Goal: Task Accomplishment & Management: Manage account settings

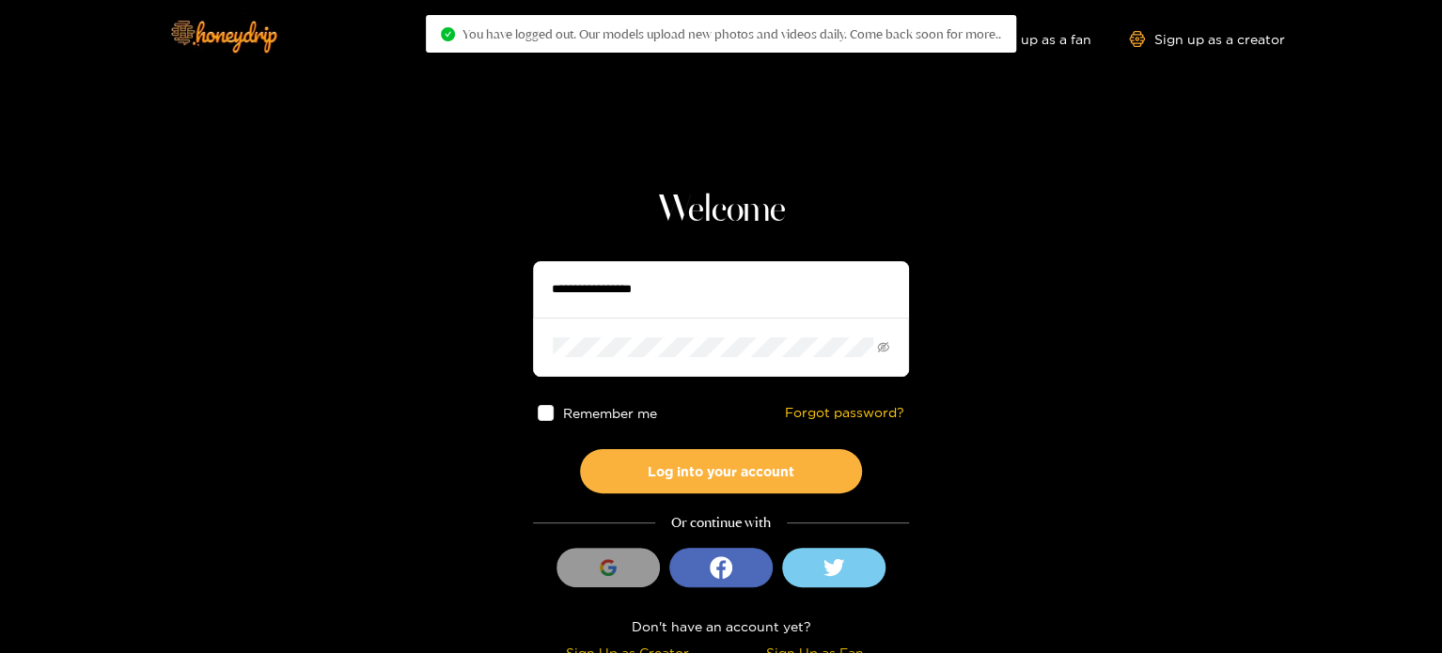
click at [652, 282] on input "text" at bounding box center [721, 289] width 376 height 56
paste input "**********"
type input "**********"
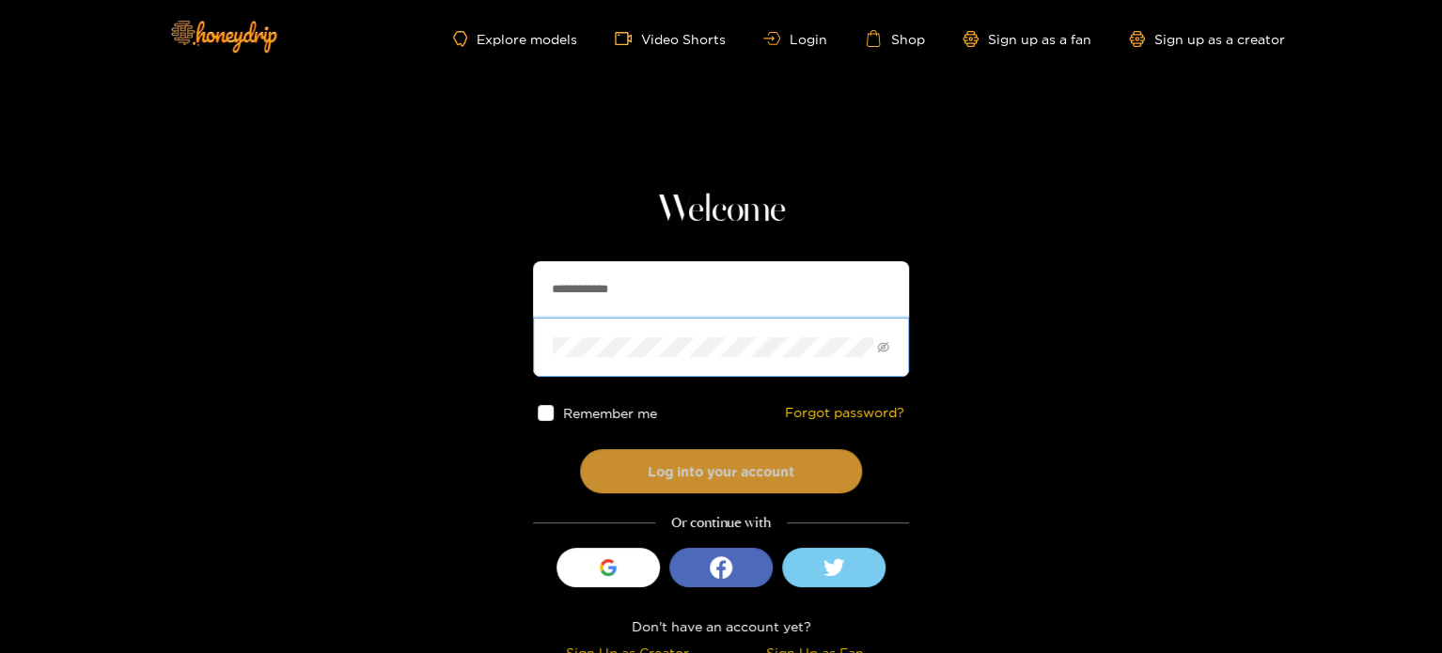
click at [614, 481] on button "Log into your account" at bounding box center [721, 471] width 282 height 44
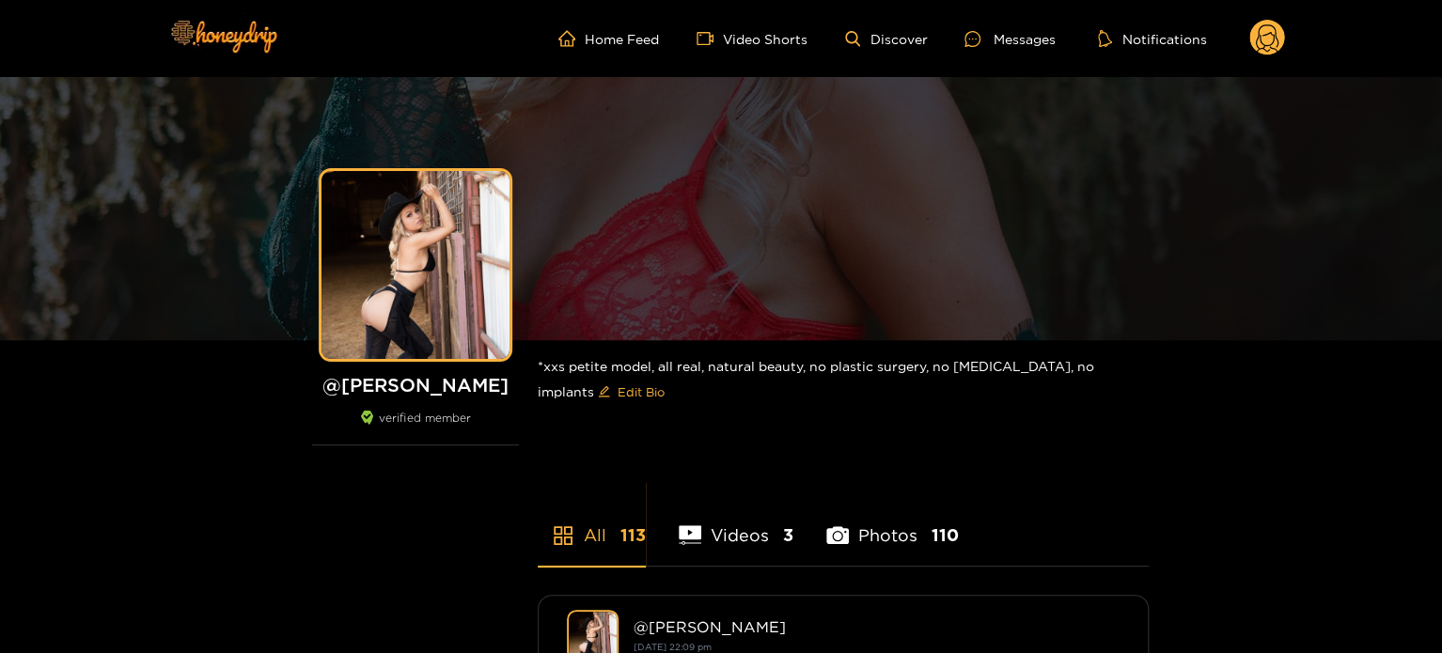
click at [1268, 39] on circle at bounding box center [1267, 38] width 36 height 36
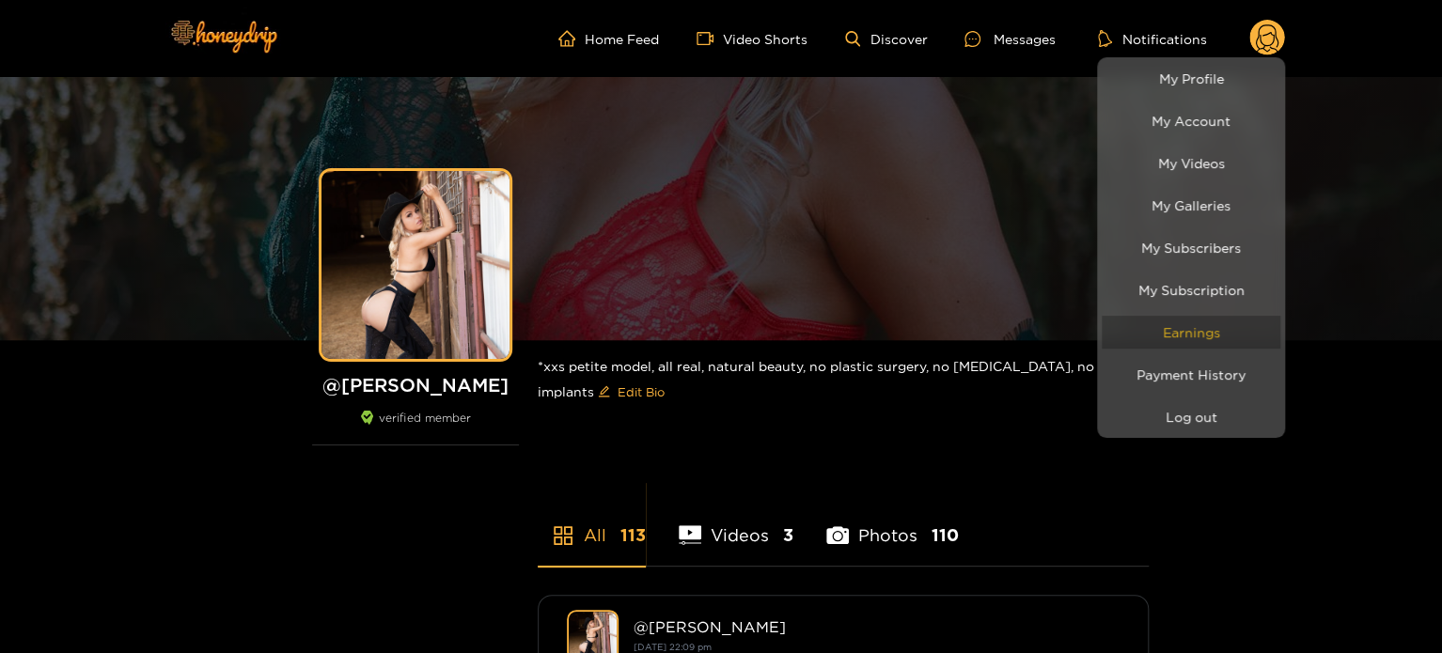
click at [1193, 323] on link "Earnings" at bounding box center [1190, 332] width 179 height 33
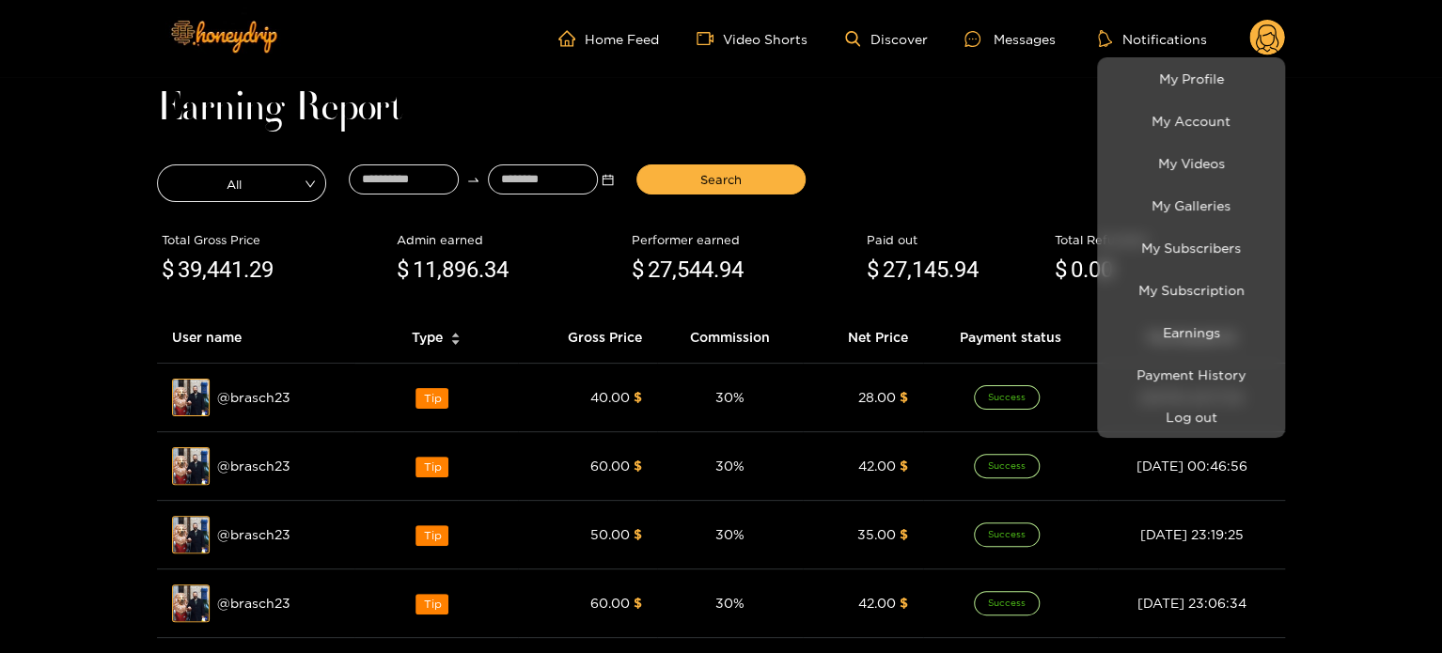
click at [399, 172] on div at bounding box center [721, 326] width 1442 height 653
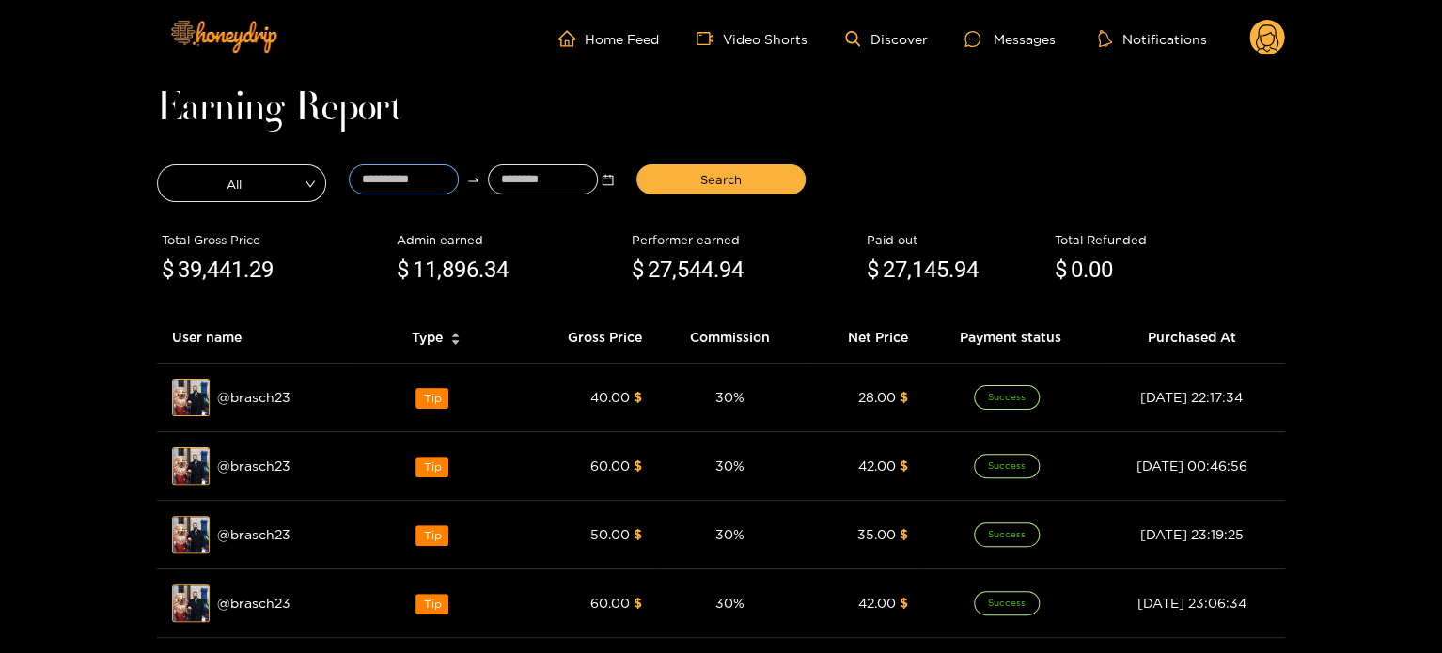
click at [399, 172] on input at bounding box center [404, 179] width 110 height 30
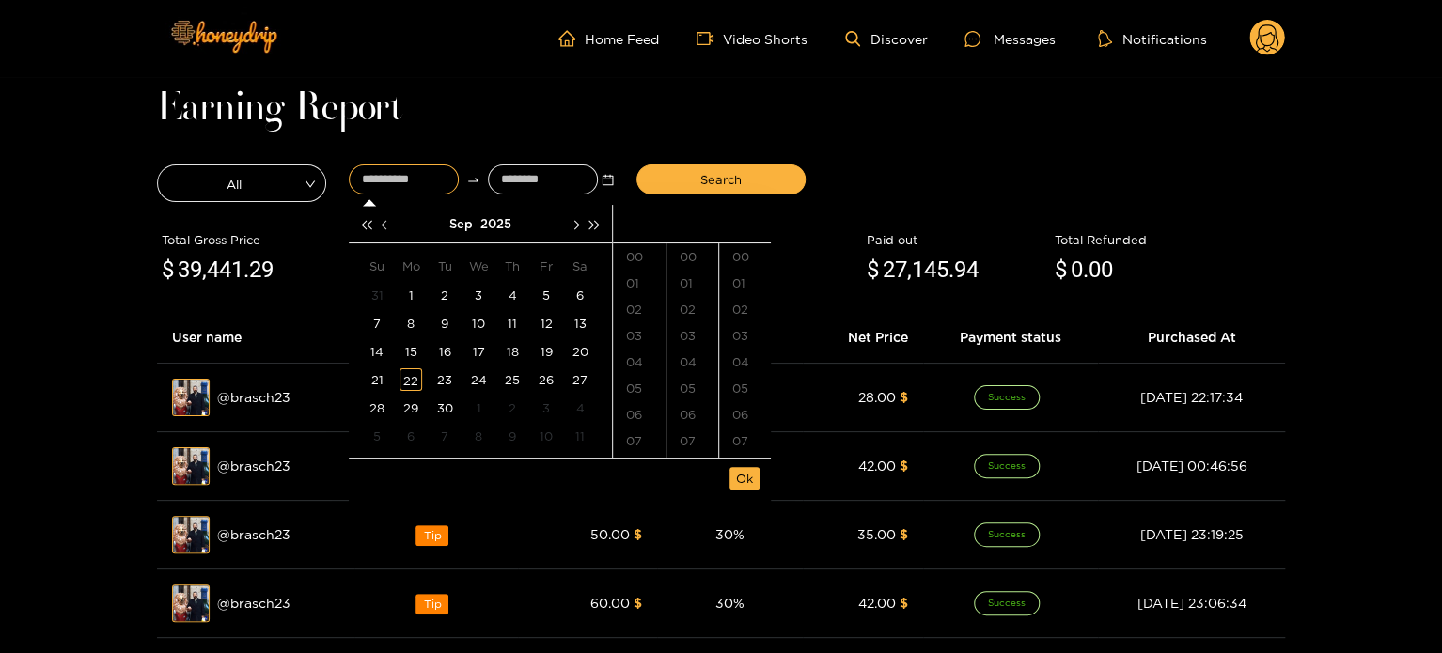
click at [391, 224] on button "button" at bounding box center [386, 224] width 20 height 38
click at [415, 410] on div "25" at bounding box center [410, 408] width 23 height 23
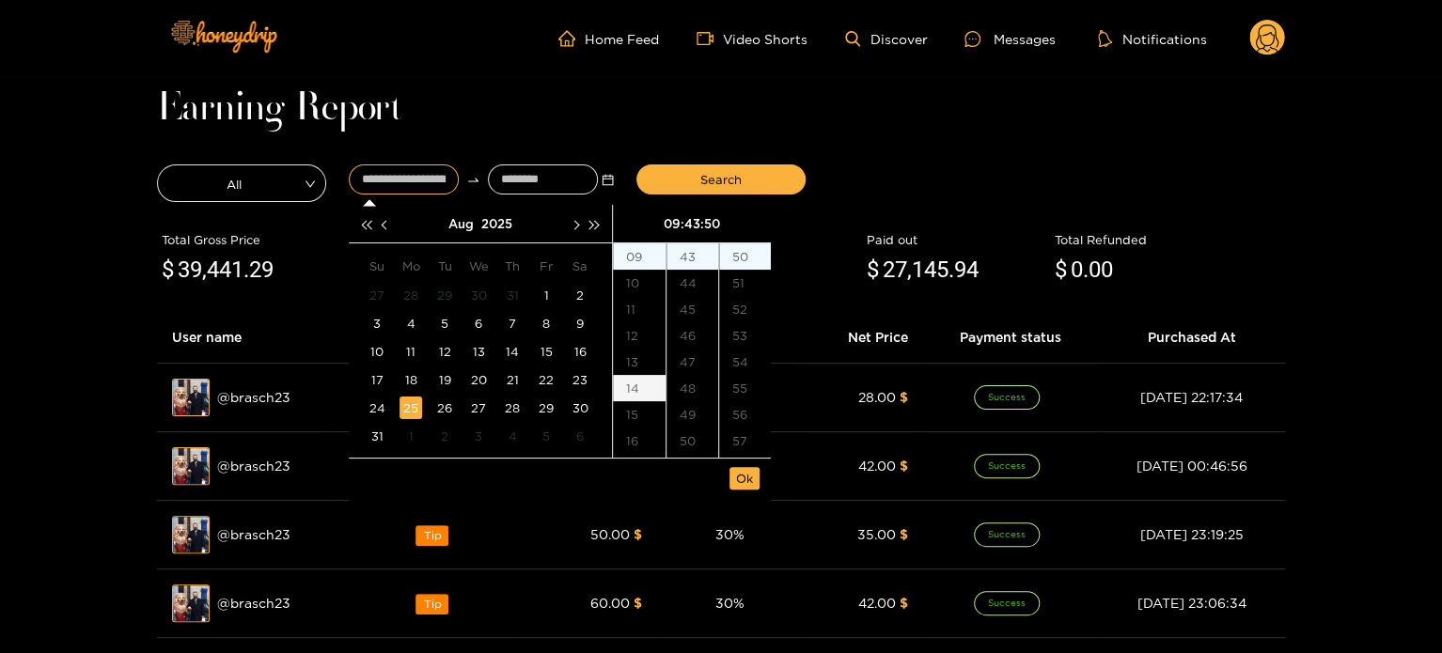
scroll to position [1316, 0]
click at [654, 304] on div "11" at bounding box center [639, 309] width 53 height 26
click at [688, 257] on div "00" at bounding box center [692, 256] width 52 height 26
click at [744, 258] on div "00" at bounding box center [745, 256] width 52 height 26
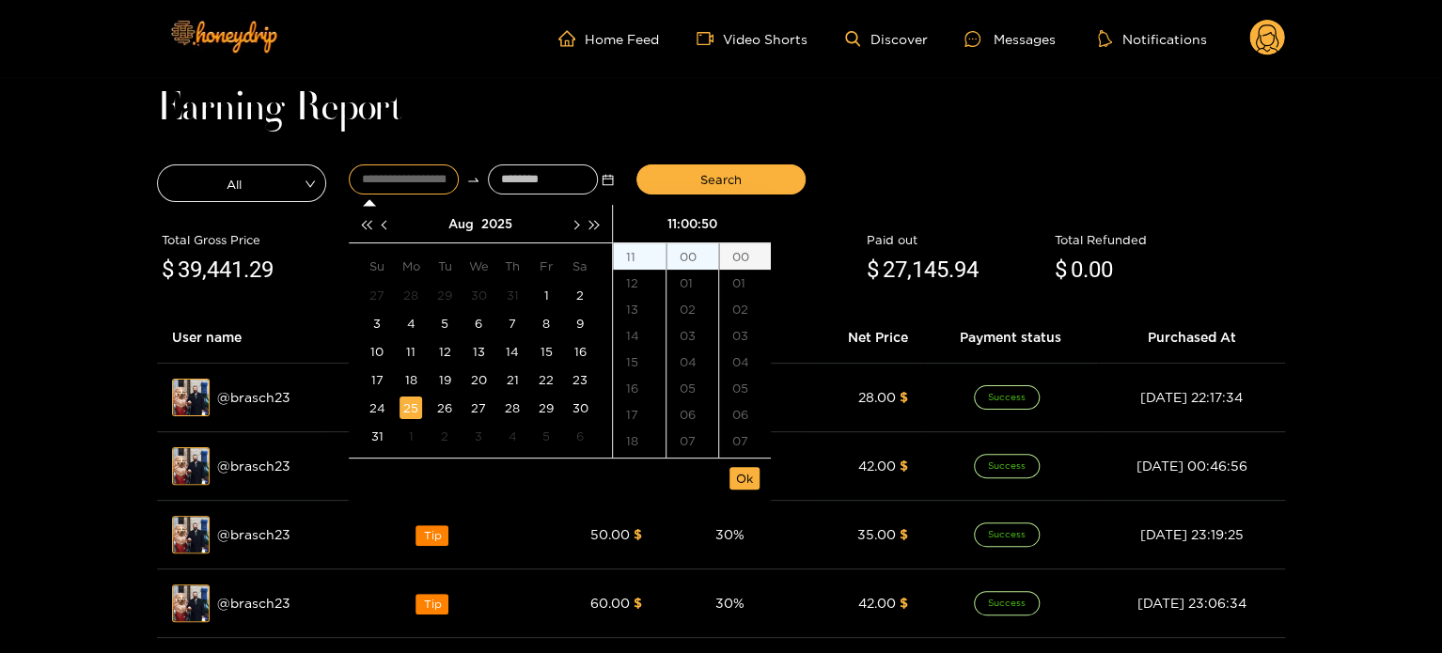
type input "**********"
click at [743, 490] on li "Ok" at bounding box center [744, 478] width 30 height 32
click at [743, 477] on span "Ok" at bounding box center [744, 478] width 17 height 19
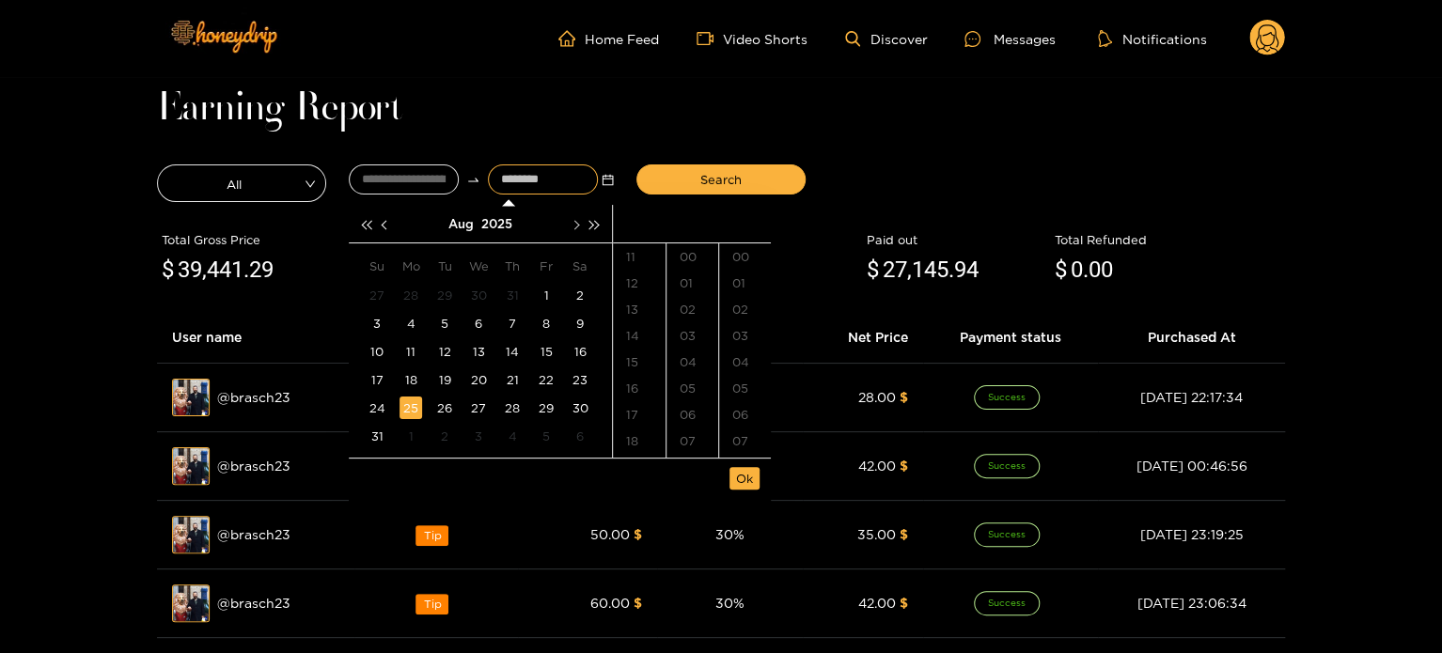
click at [575, 226] on span "button" at bounding box center [574, 224] width 9 height 9
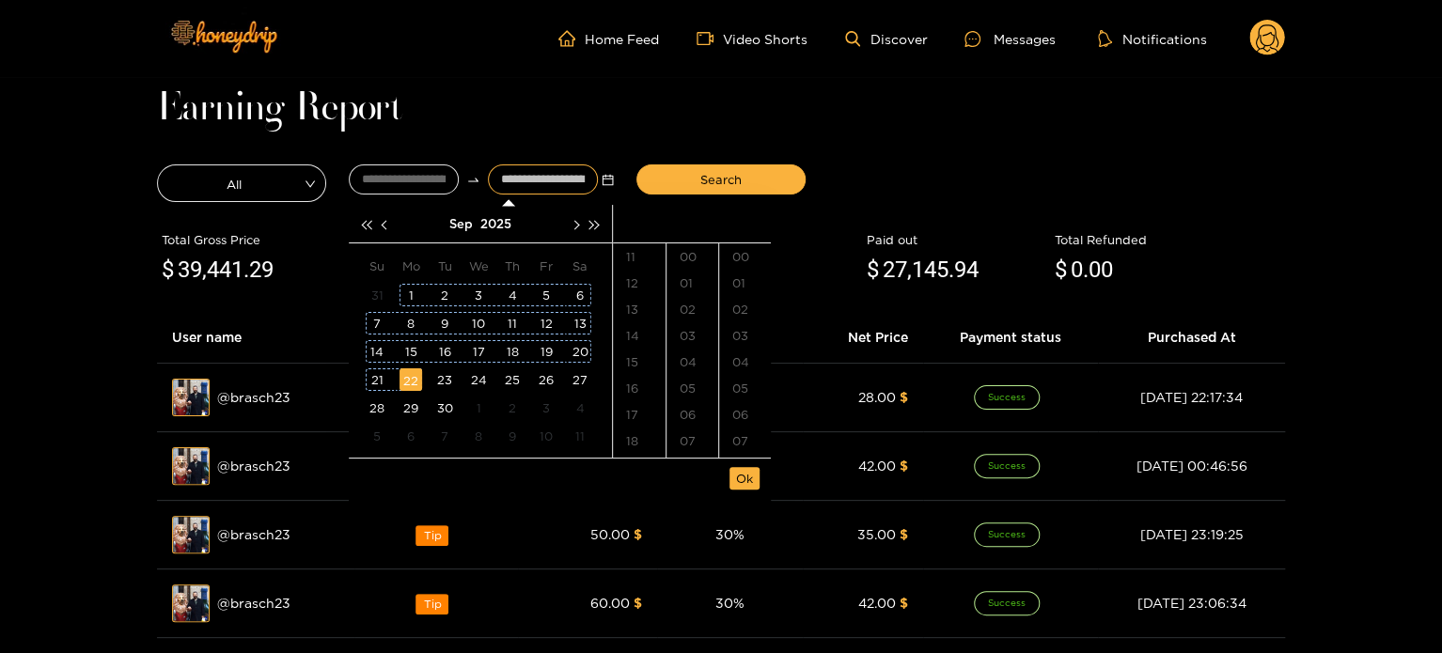
click at [410, 382] on div "22" at bounding box center [410, 379] width 23 height 23
type input "**********"
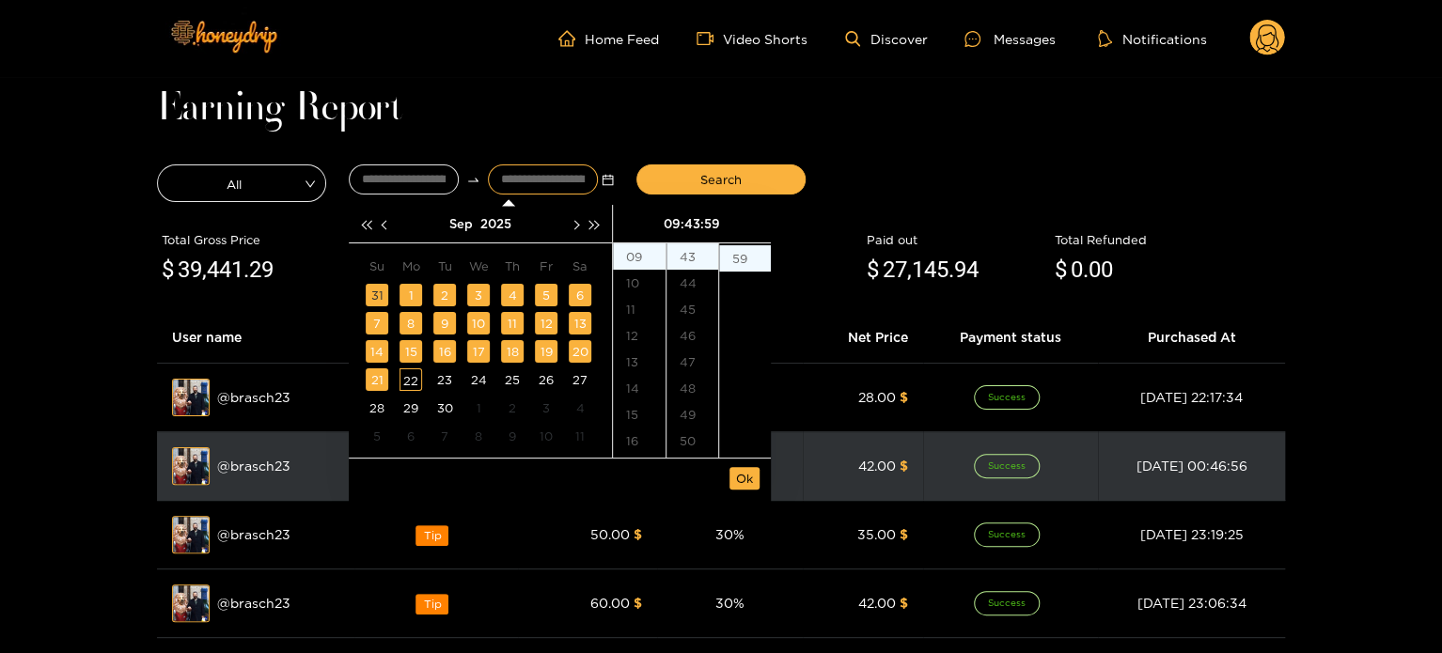
drag, startPoint x: 749, startPoint y: 480, endPoint x: 748, endPoint y: 456, distance: 24.5
click at [748, 480] on span "Ok" at bounding box center [744, 478] width 17 height 19
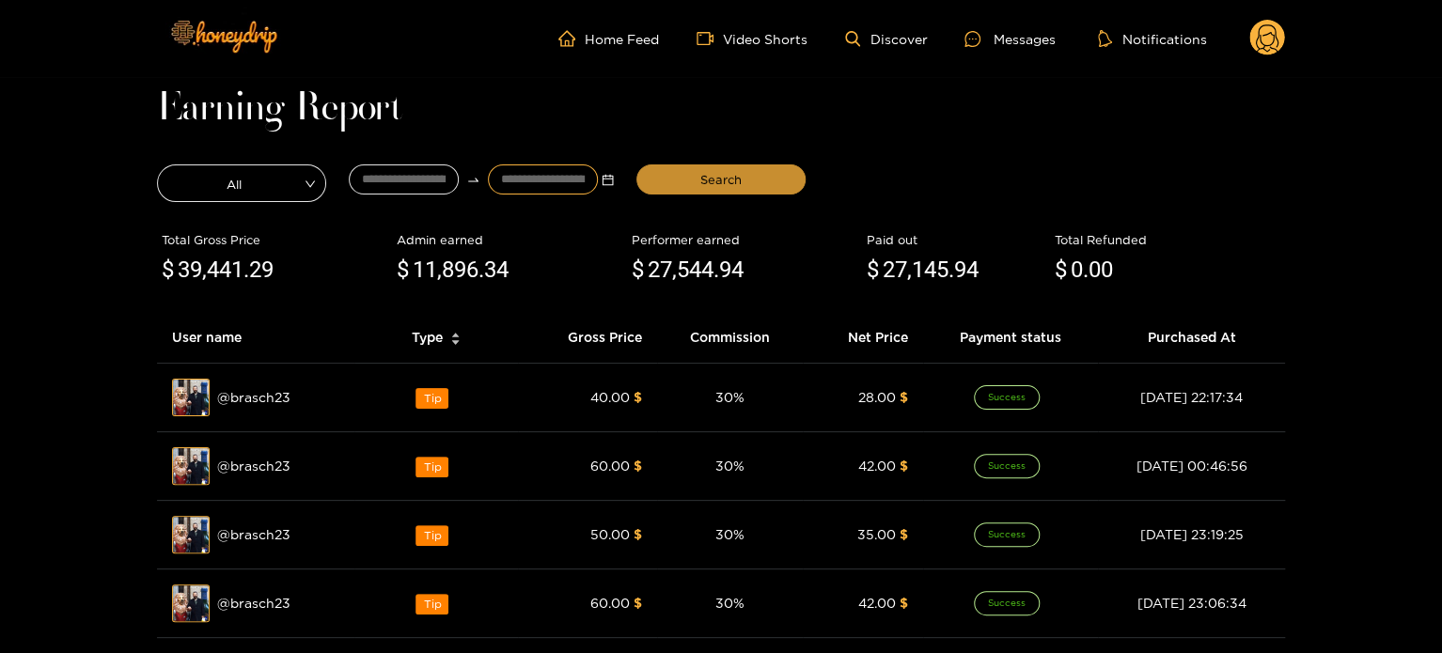
click at [754, 183] on button "Search" at bounding box center [720, 179] width 169 height 30
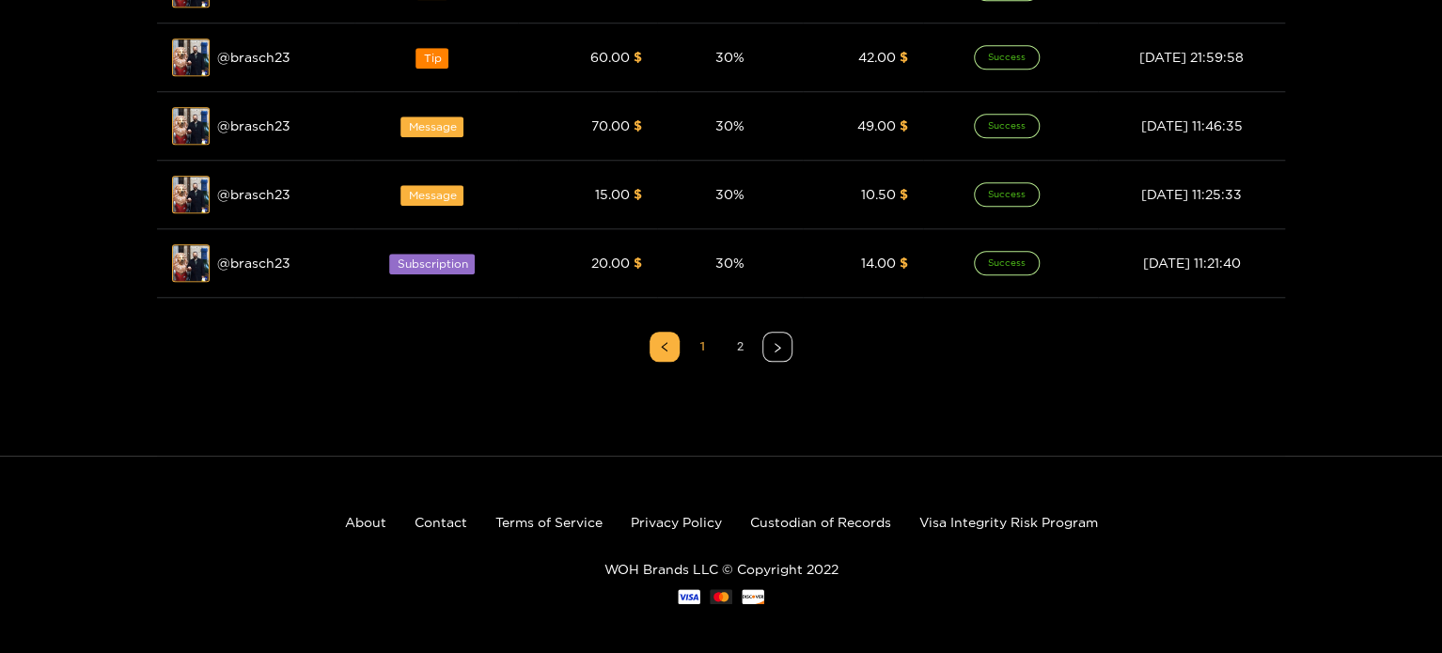
click at [752, 334] on link "2" at bounding box center [739, 347] width 28 height 28
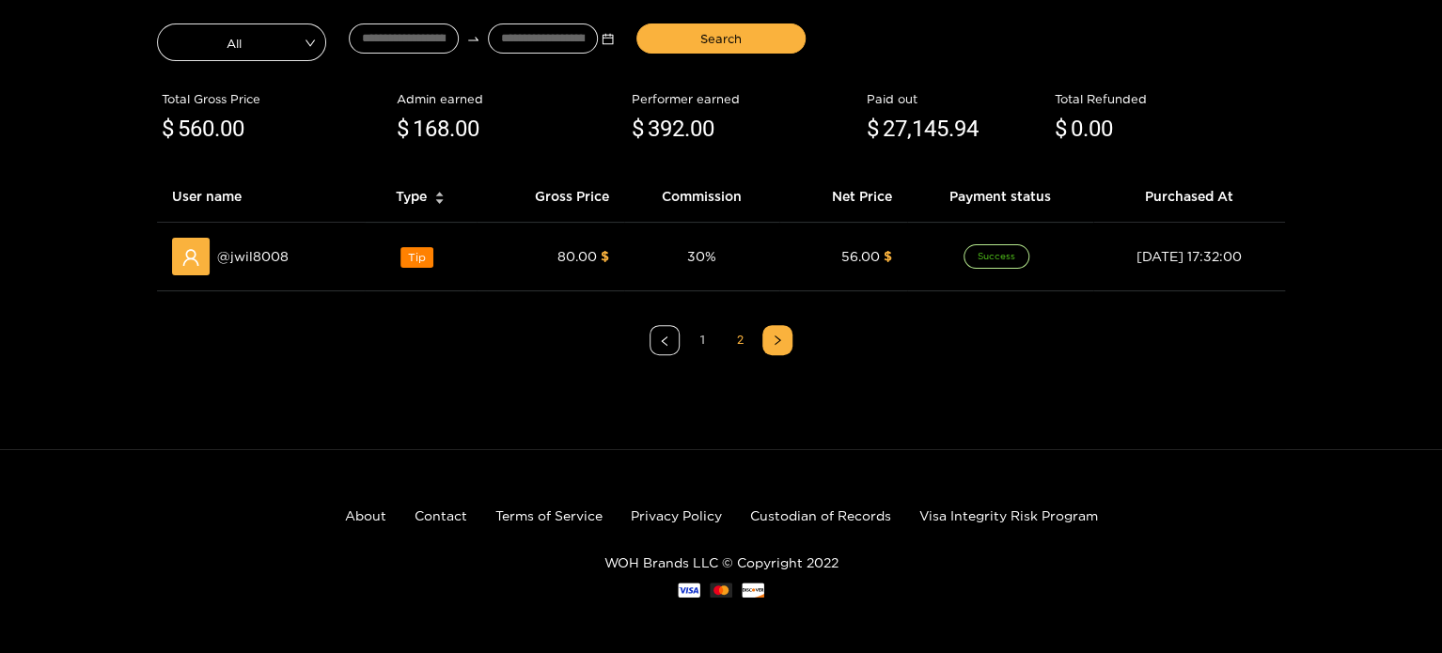
click at [714, 341] on link "1" at bounding box center [702, 340] width 28 height 28
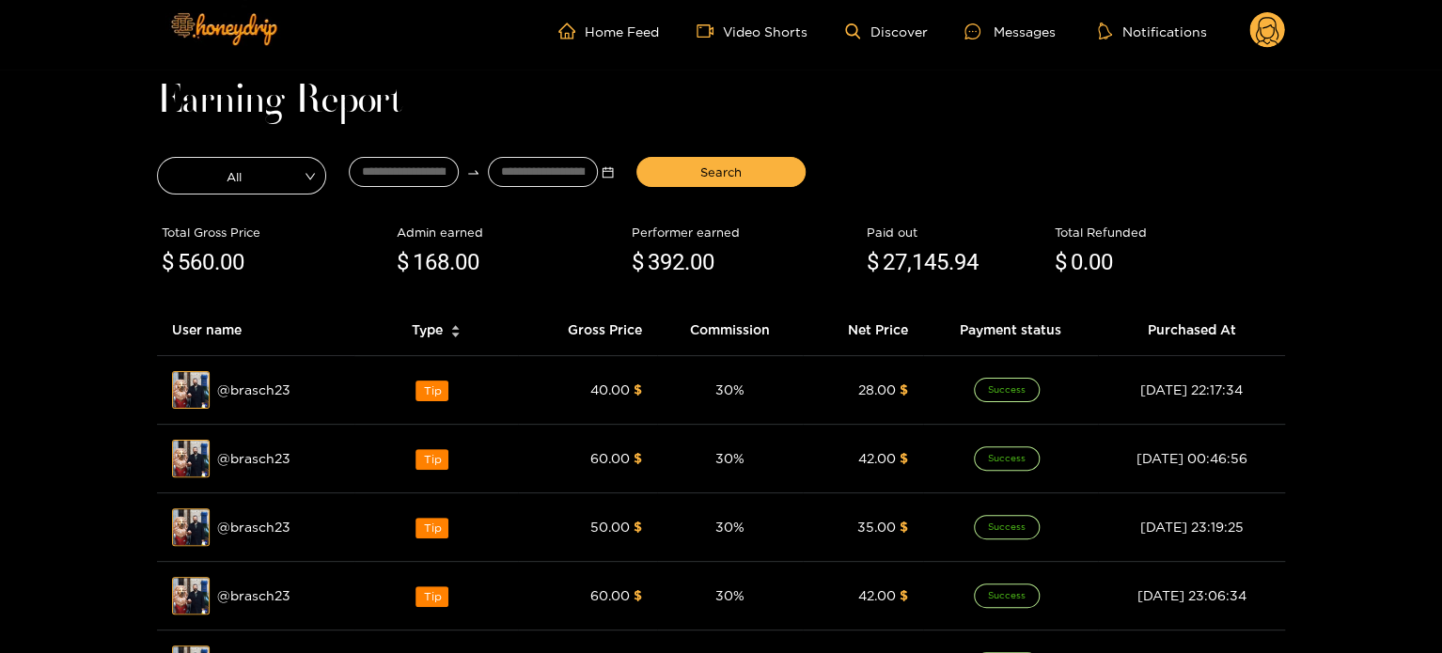
scroll to position [0, 0]
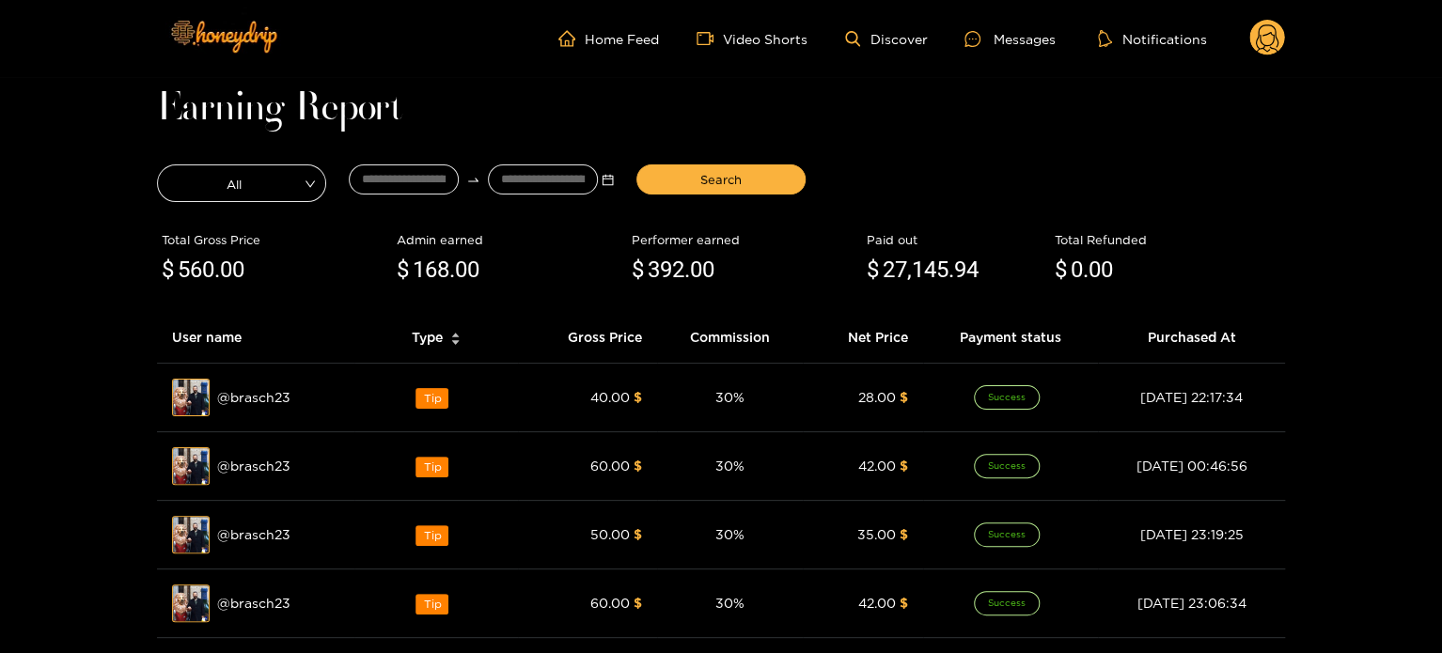
click at [1271, 22] on circle at bounding box center [1267, 38] width 36 height 36
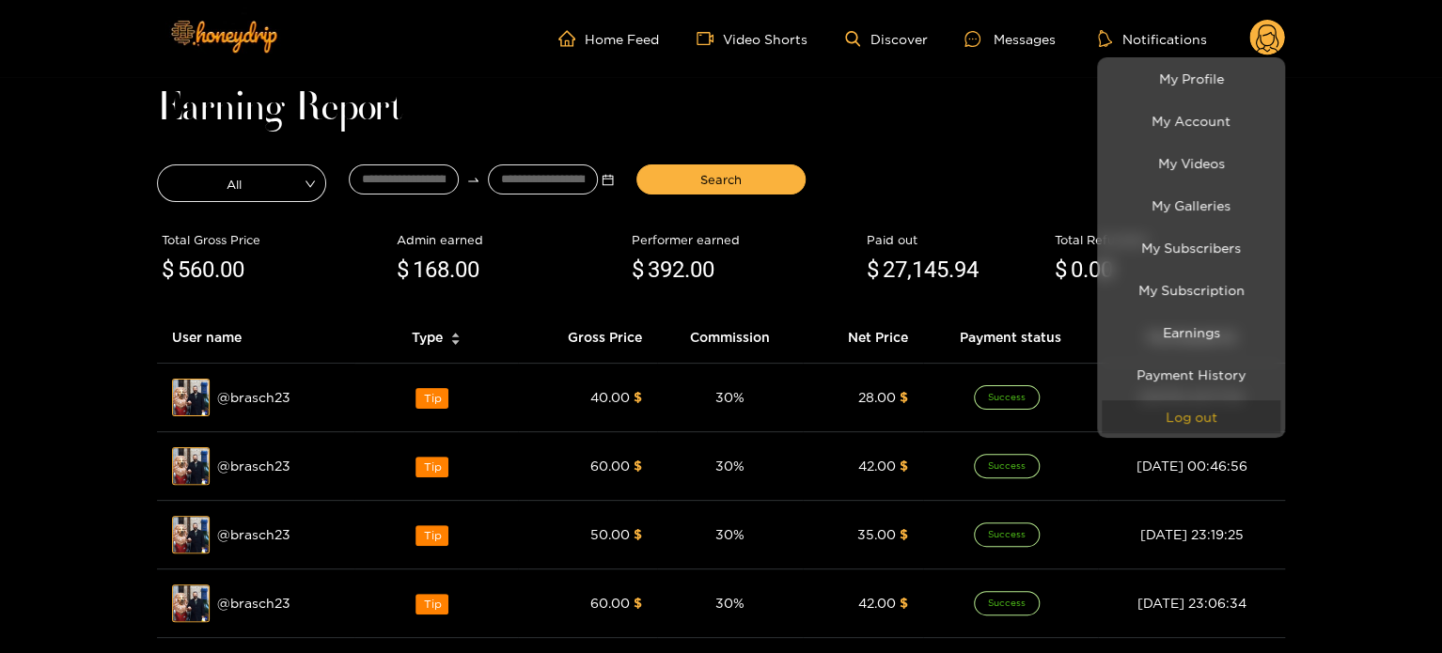
click at [1187, 428] on button "Log out" at bounding box center [1190, 416] width 179 height 33
